Goal: Transaction & Acquisition: Purchase product/service

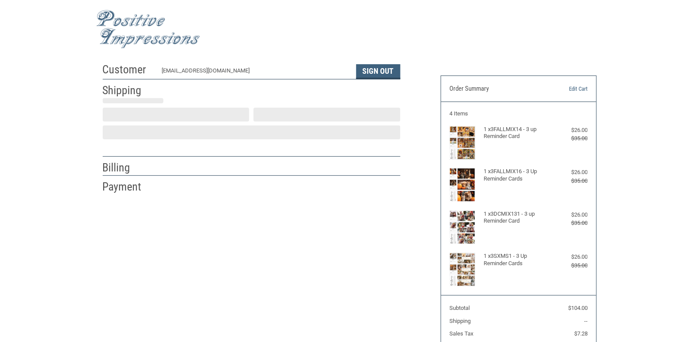
select select "US"
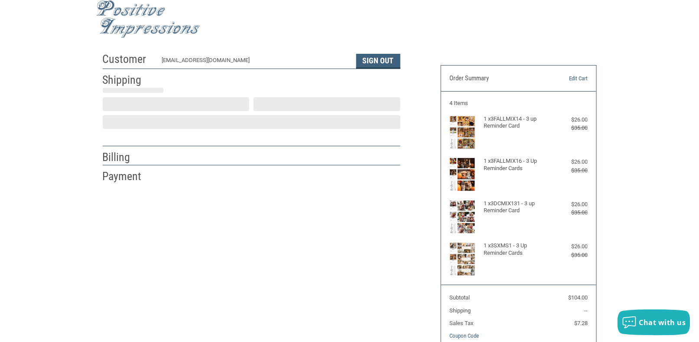
select select "FL"
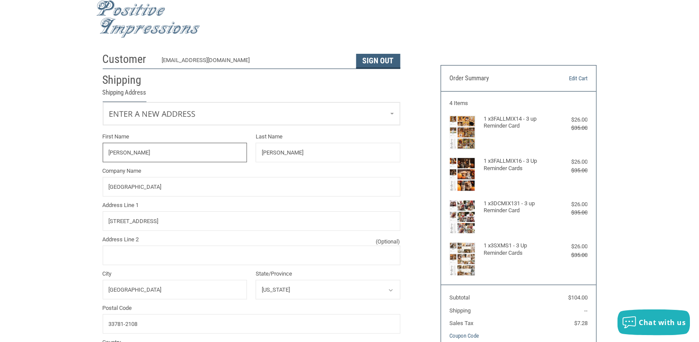
radio input "true"
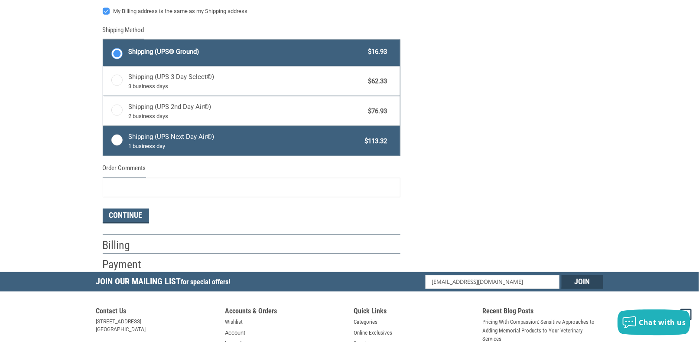
scroll to position [487, 0]
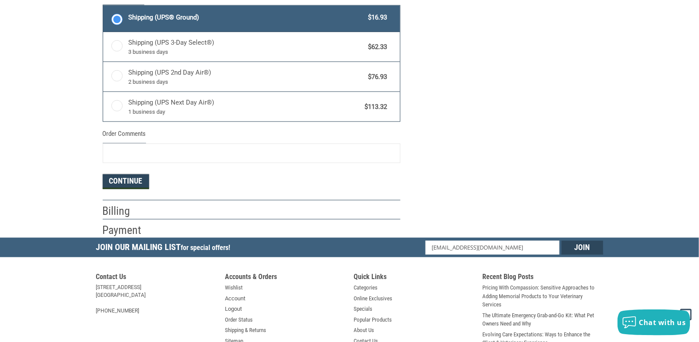
click at [133, 174] on button "Continue" at bounding box center [126, 181] width 46 height 15
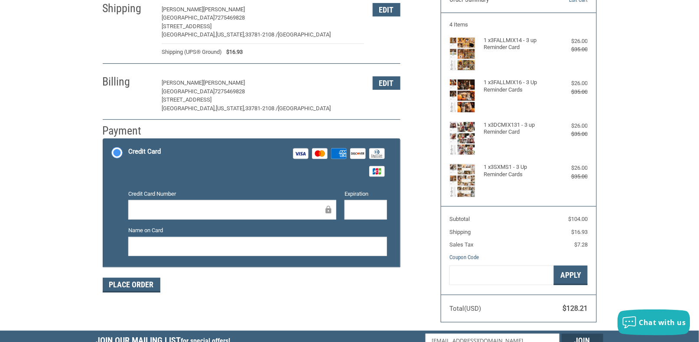
scroll to position [130, 0]
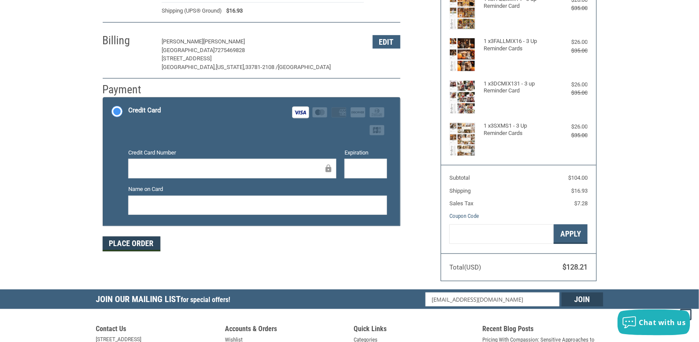
click at [127, 242] on button "Place Order" at bounding box center [132, 243] width 58 height 15
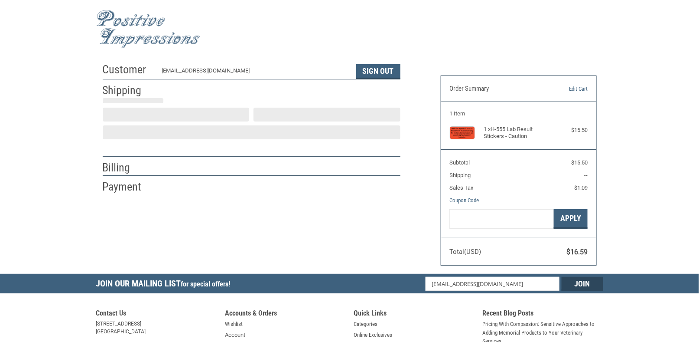
select select "FL"
select select "US"
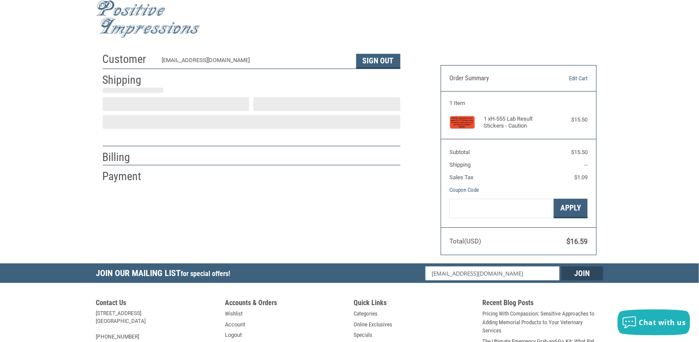
select select "FL"
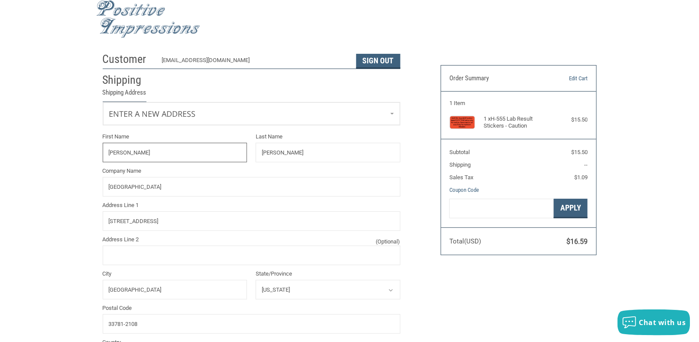
radio input "true"
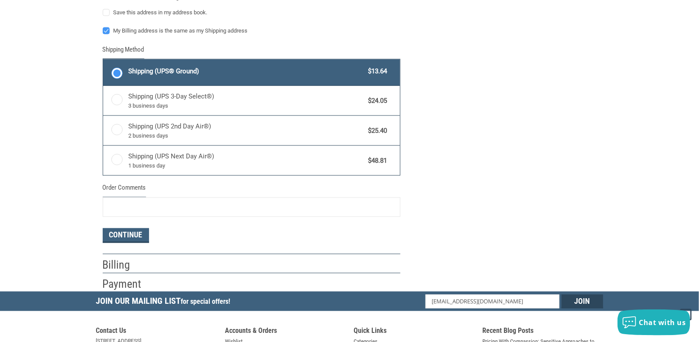
scroll to position [444, 0]
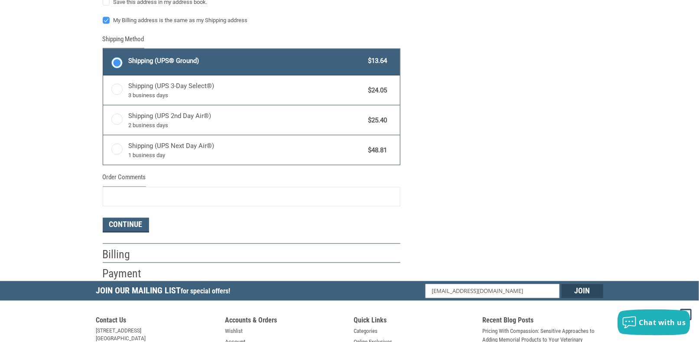
click at [144, 253] on h2 "Billing" at bounding box center [128, 255] width 51 height 14
click at [124, 222] on button "Continue" at bounding box center [126, 225] width 46 height 15
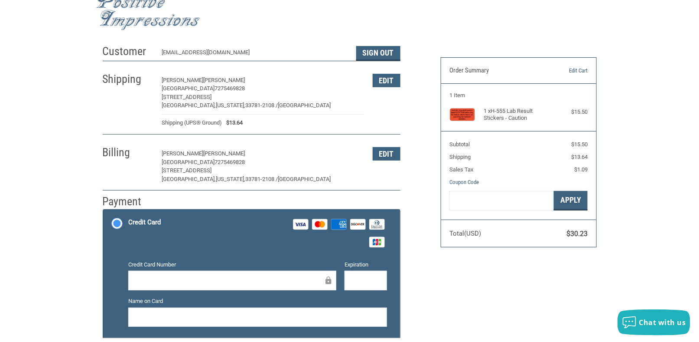
scroll to position [0, 0]
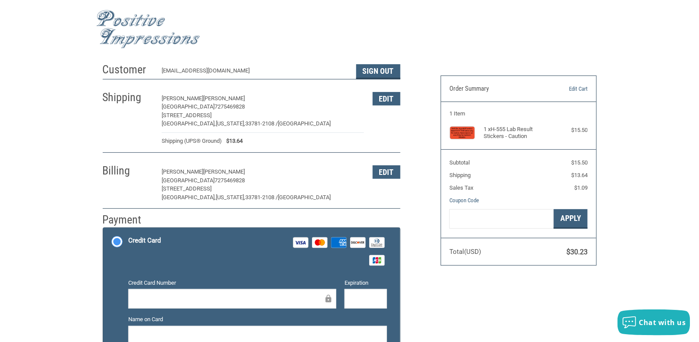
click at [240, 304] on div at bounding box center [232, 299] width 208 height 20
click at [116, 238] on label "Credit Card Visa Master Amex Discover Diners Club JCB" at bounding box center [251, 251] width 297 height 47
click at [104, 229] on input "Credit Card Visa Master Amex Discover Diners Club JCB" at bounding box center [103, 229] width 0 height 0
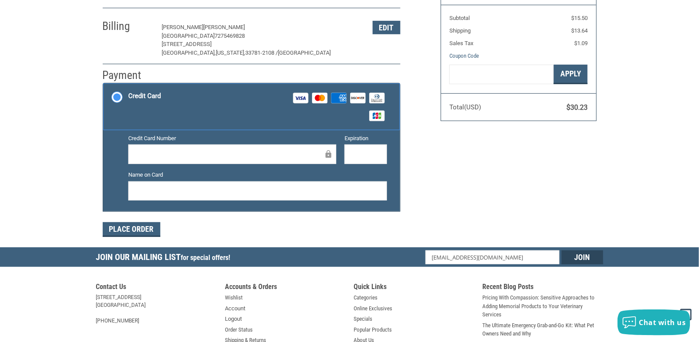
scroll to position [173, 0]
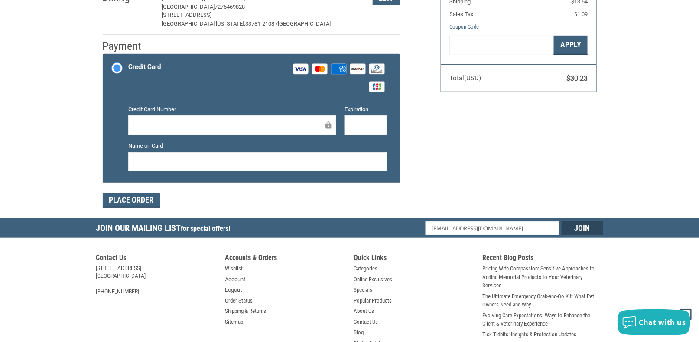
click at [127, 192] on form "Payment Methods Credit Card Credit Card Visa Master Amex Discover Diners Club J…" at bounding box center [252, 131] width 298 height 154
click at [127, 196] on button "Place Order" at bounding box center [132, 200] width 58 height 15
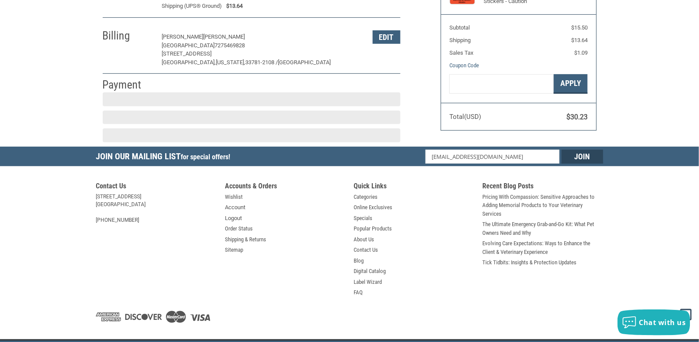
scroll to position [140, 0]
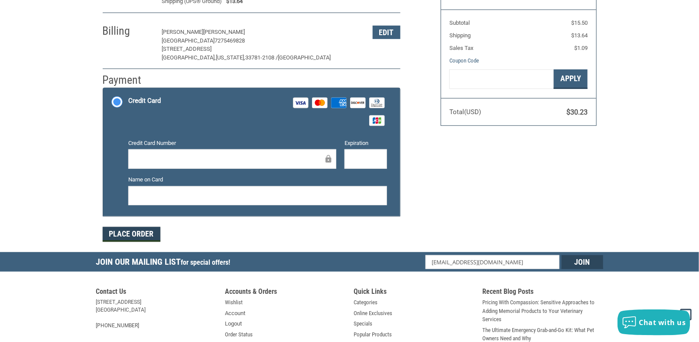
click at [134, 235] on button "Place Order" at bounding box center [132, 234] width 58 height 15
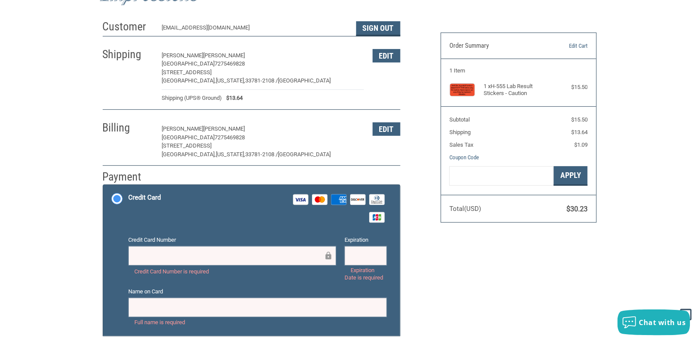
scroll to position [43, 0]
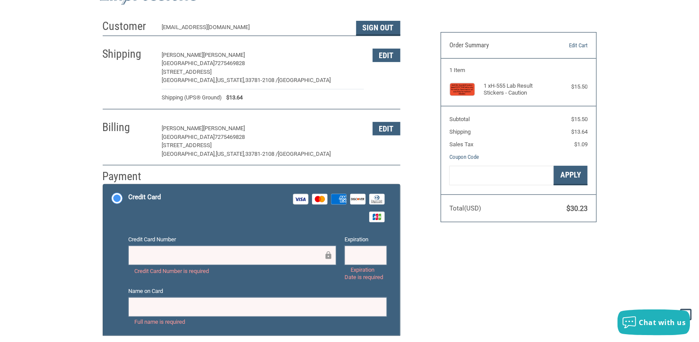
click at [303, 200] on rect at bounding box center [301, 199] width 15 height 10
click at [104, 186] on input "Credit Card Visa Master Amex Discover Diners Club JCB" at bounding box center [103, 185] width 0 height 0
click at [303, 200] on rect at bounding box center [301, 199] width 15 height 10
click at [104, 186] on input "Credit Card Visa Master Amex Discover Diners Club JCB" at bounding box center [103, 185] width 0 height 0
click at [117, 200] on label "Credit Card Visa Master Amex Discover Diners Club JCB" at bounding box center [251, 207] width 297 height 47
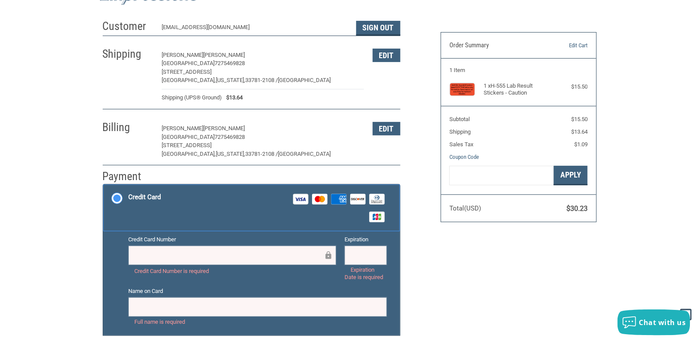
click at [104, 186] on input "Credit Card Visa Master Amex Discover Diners Club JCB" at bounding box center [103, 185] width 0 height 0
click at [117, 200] on label "Credit Card Visa Master Amex Discover Diners Club JCB" at bounding box center [251, 207] width 297 height 47
click at [104, 186] on input "Credit Card Visa Master Amex Discover Diners Club JCB" at bounding box center [103, 185] width 0 height 0
click at [117, 200] on label "Credit Card Visa Master Amex Discover Diners Club JCB" at bounding box center [251, 207] width 297 height 47
click at [104, 186] on input "Credit Card Visa Master Amex Discover Diners Club JCB" at bounding box center [103, 185] width 0 height 0
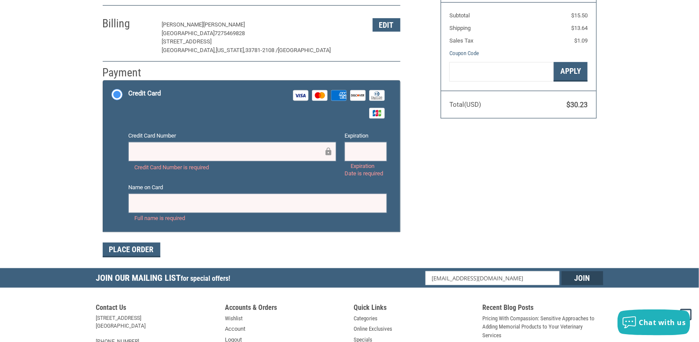
scroll to position [0, 0]
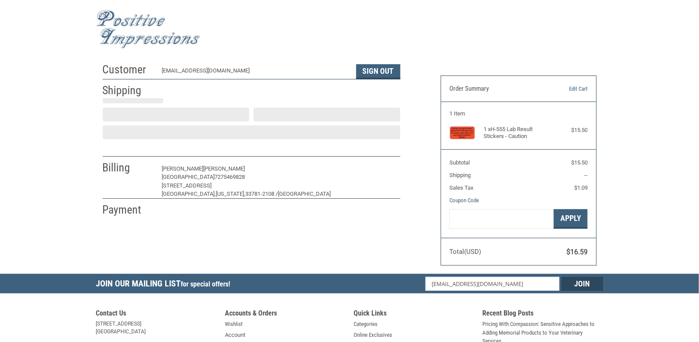
select select "US"
select select "FL"
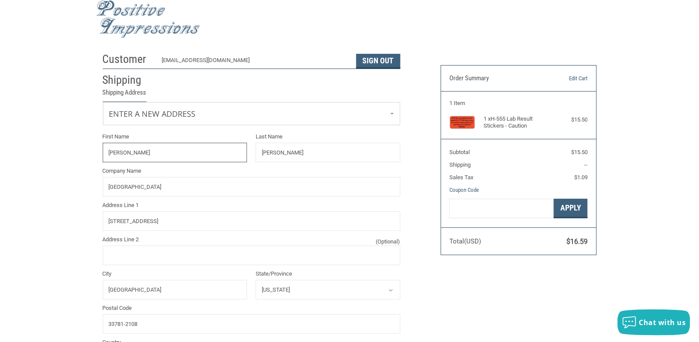
radio input "true"
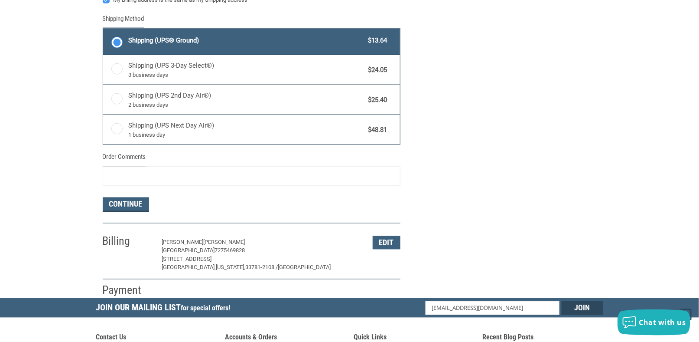
scroll to position [487, 0]
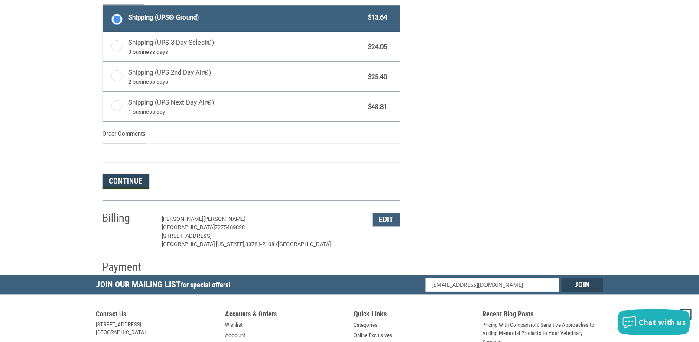
click at [124, 179] on button "Continue" at bounding box center [126, 181] width 46 height 15
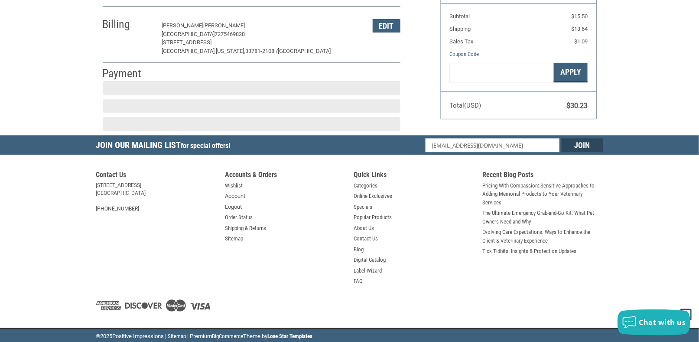
scroll to position [140, 0]
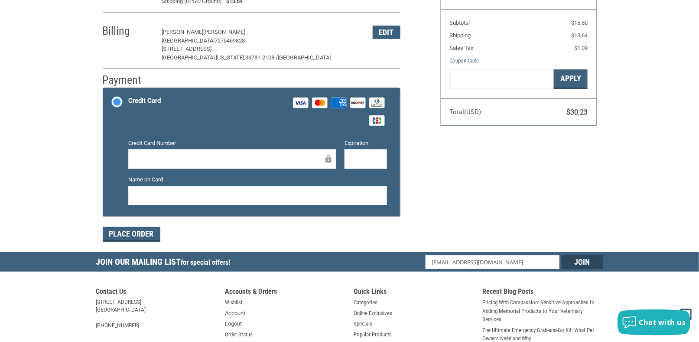
click at [114, 100] on label "Credit Card Visa Master Amex Discover Diners Club JCB" at bounding box center [251, 111] width 297 height 47
click at [104, 89] on input "Credit Card Visa Master Amex Discover Diners Club JCB" at bounding box center [103, 89] width 0 height 0
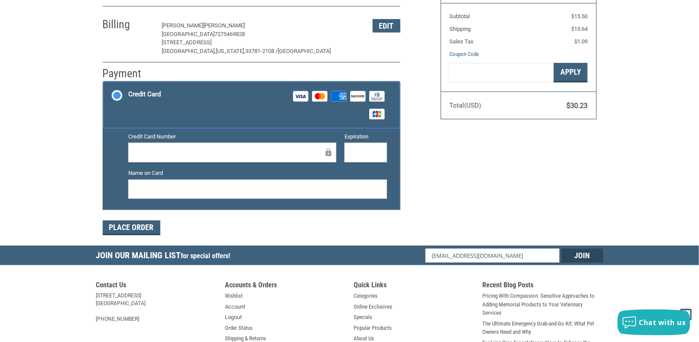
scroll to position [173, 0]
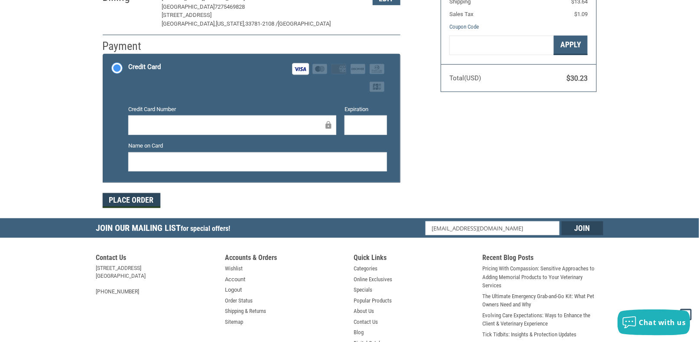
click at [119, 202] on button "Place Order" at bounding box center [132, 200] width 58 height 15
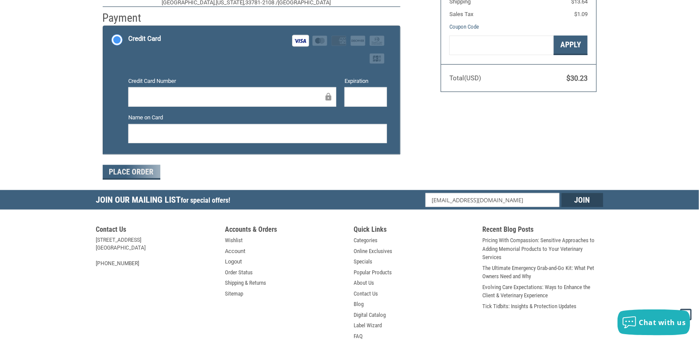
scroll to position [157, 0]
